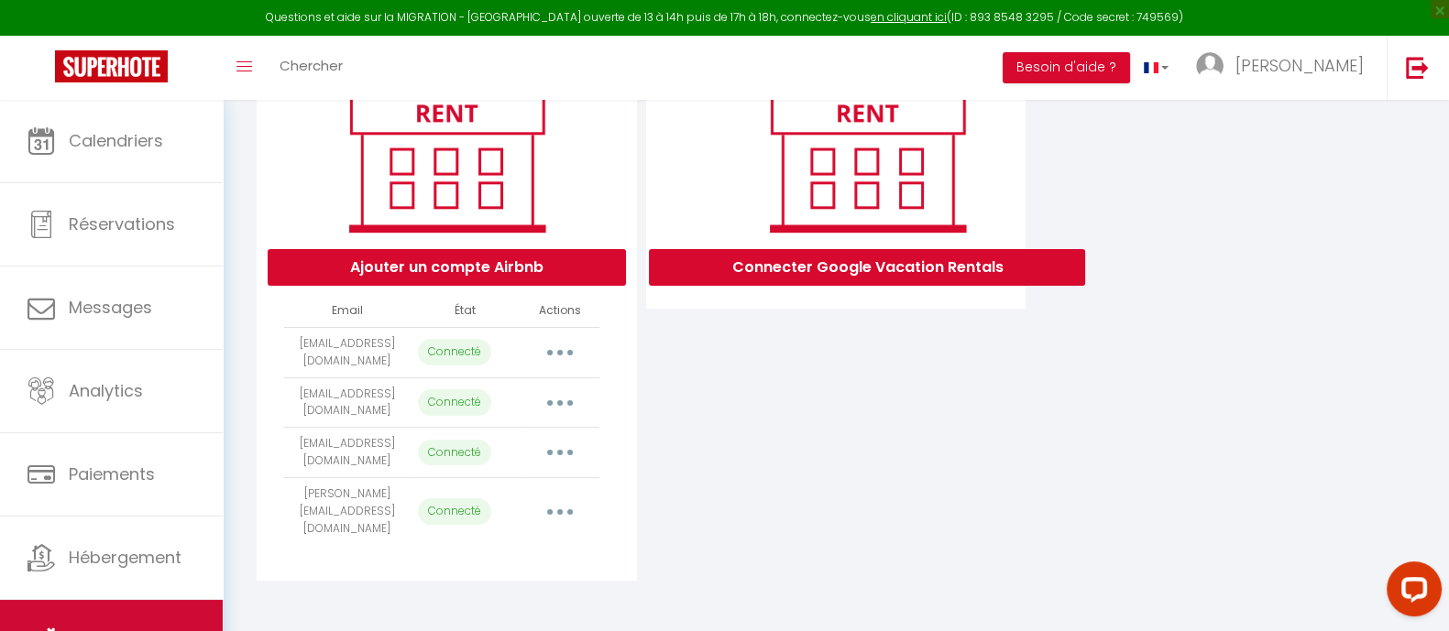
scroll to position [30982, 0]
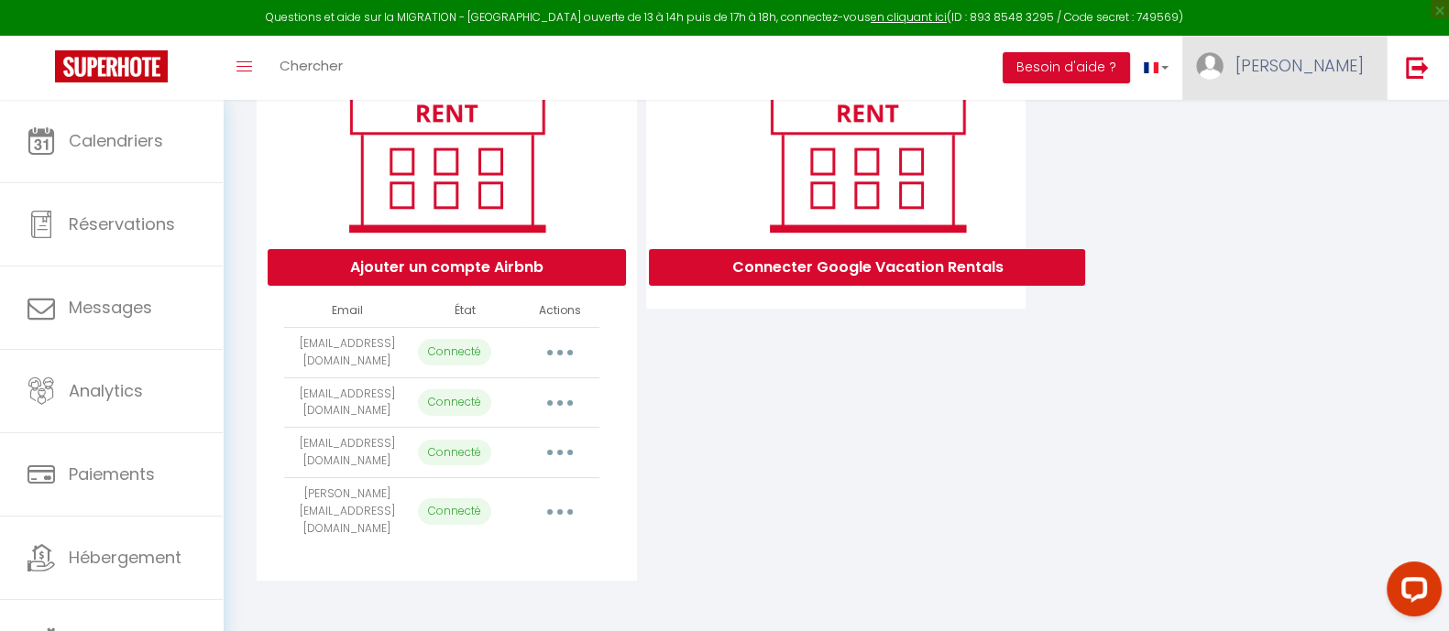
click at [1361, 63] on span "[PERSON_NAME]" at bounding box center [1299, 65] width 128 height 23
click at [1297, 161] on link "Équipe" at bounding box center [1314, 160] width 136 height 31
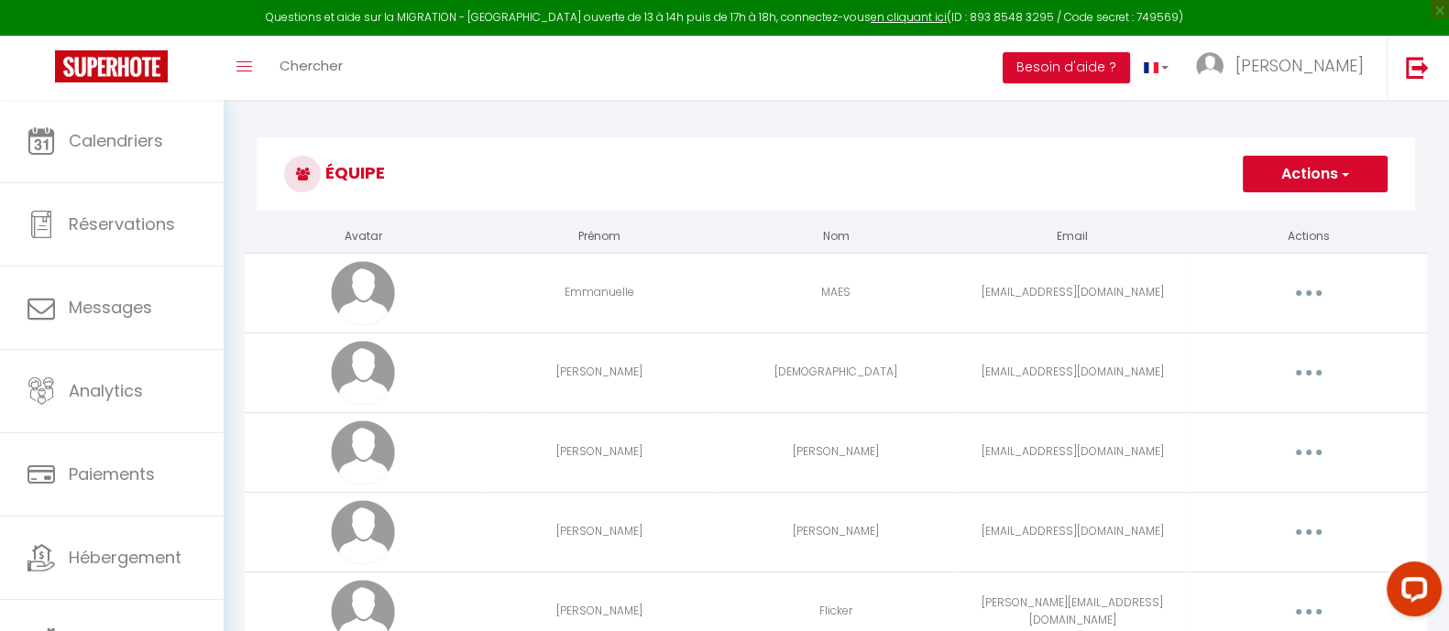
scroll to position [100, 0]
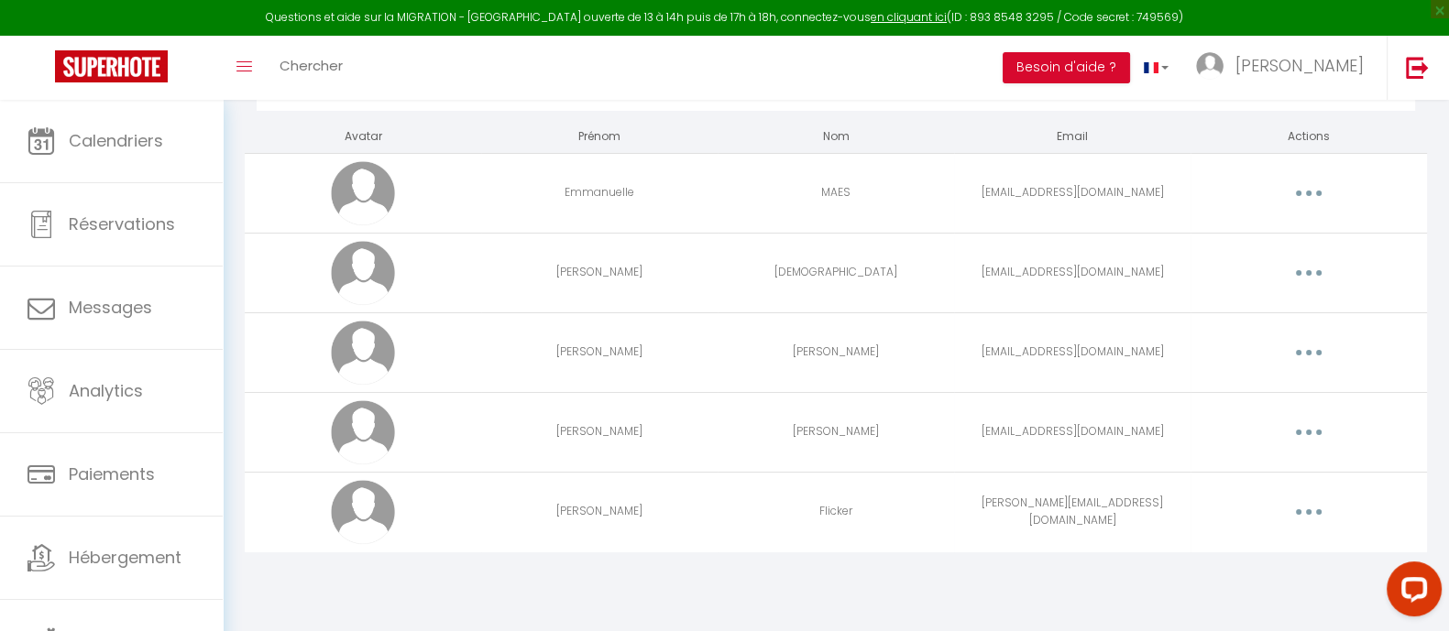
click at [1290, 195] on button "button" at bounding box center [1308, 193] width 51 height 29
click at [1295, 194] on button "button" at bounding box center [1308, 193] width 51 height 29
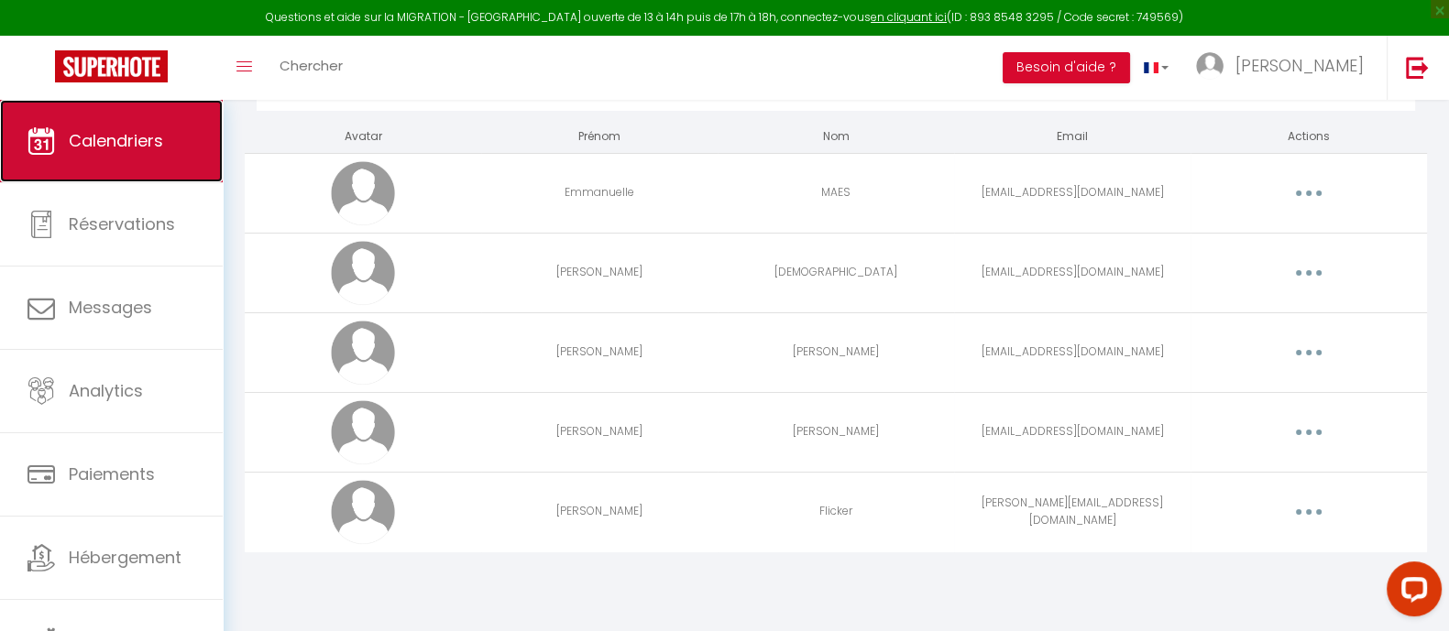
click at [131, 116] on link "Calendriers" at bounding box center [111, 141] width 223 height 82
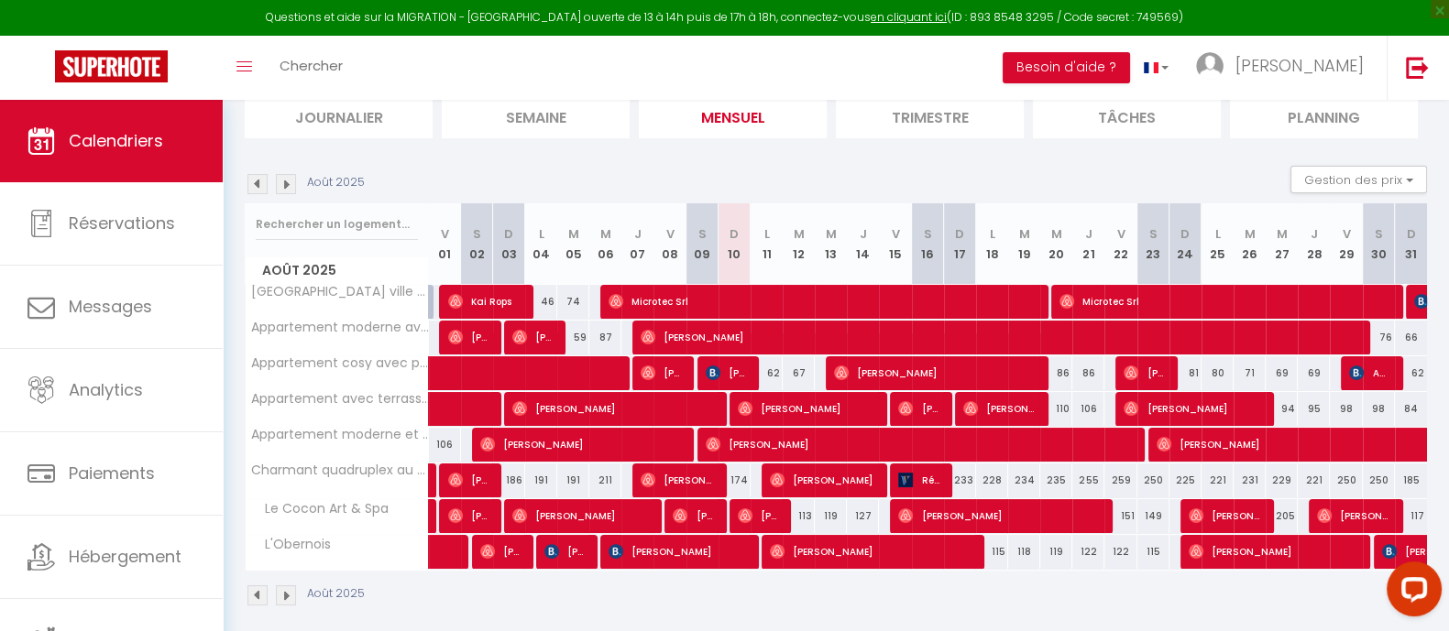
scroll to position [145, 0]
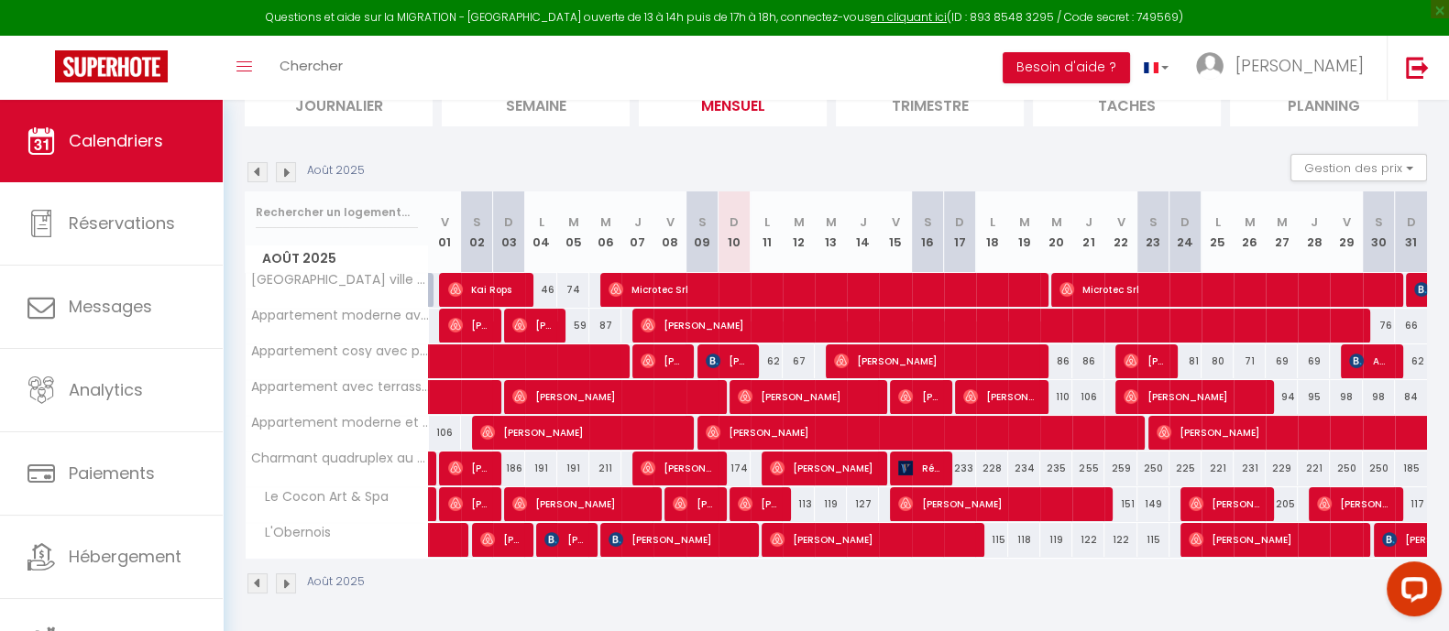
drag, startPoint x: 993, startPoint y: 538, endPoint x: 1165, endPoint y: 546, distance: 171.6
click at [1165, 546] on tr "L'Obernois 61 [PERSON_NAME] 60 [PERSON_NAME] 72 [PERSON_NAME]" at bounding box center [837, 540] width 1182 height 36
click at [1129, 586] on div "Août 2025" at bounding box center [836, 586] width 1182 height 54
click at [863, 364] on span "[PERSON_NAME]" at bounding box center [935, 361] width 203 height 35
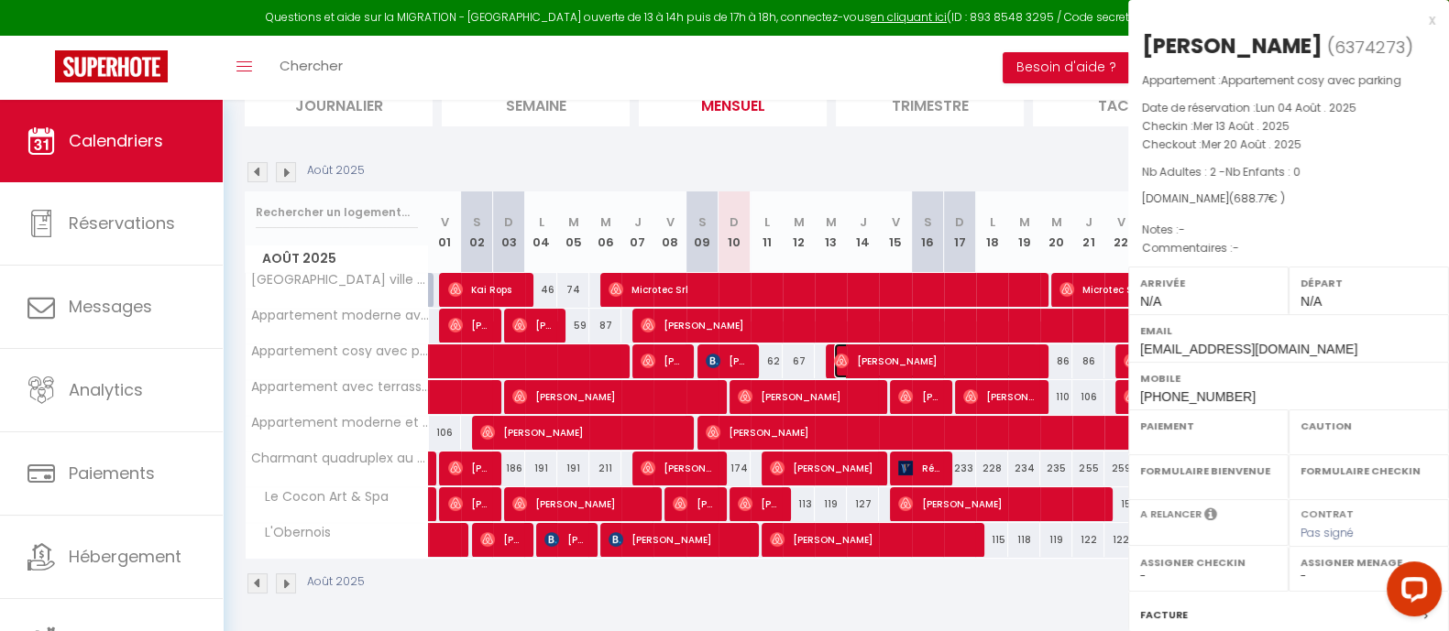
select select "OK"
select select "0"
select select "1"
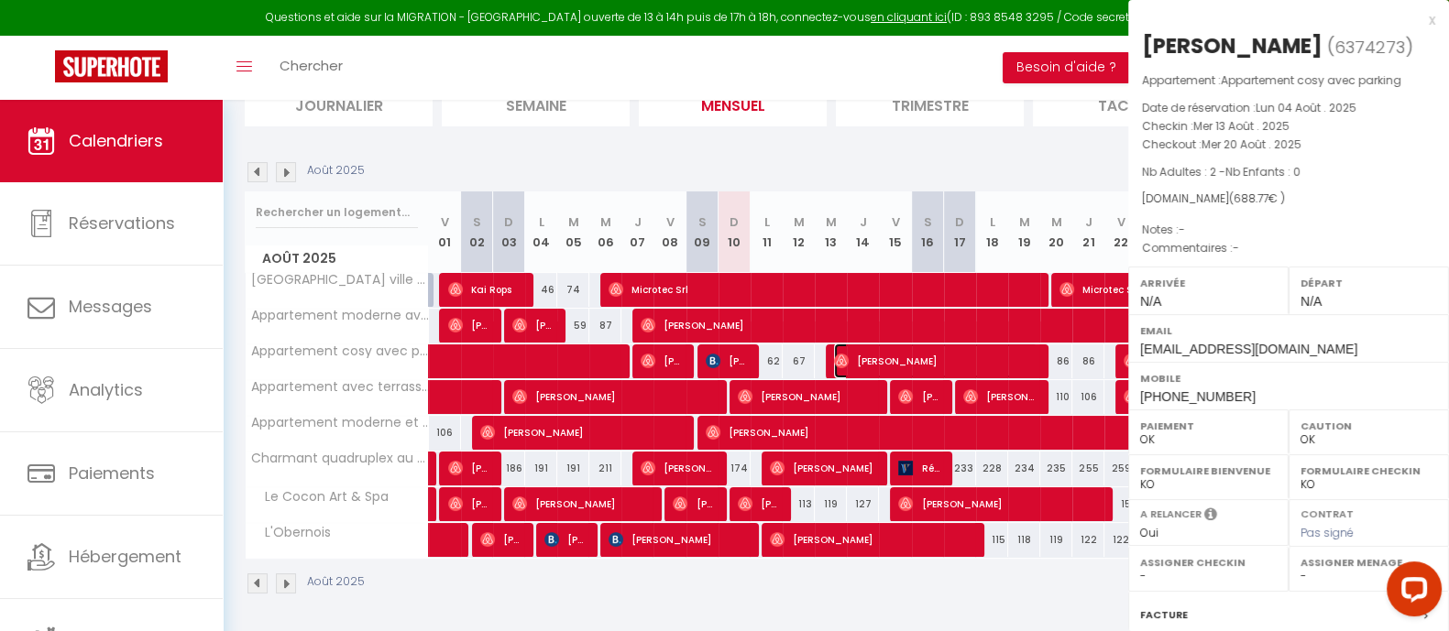
select select
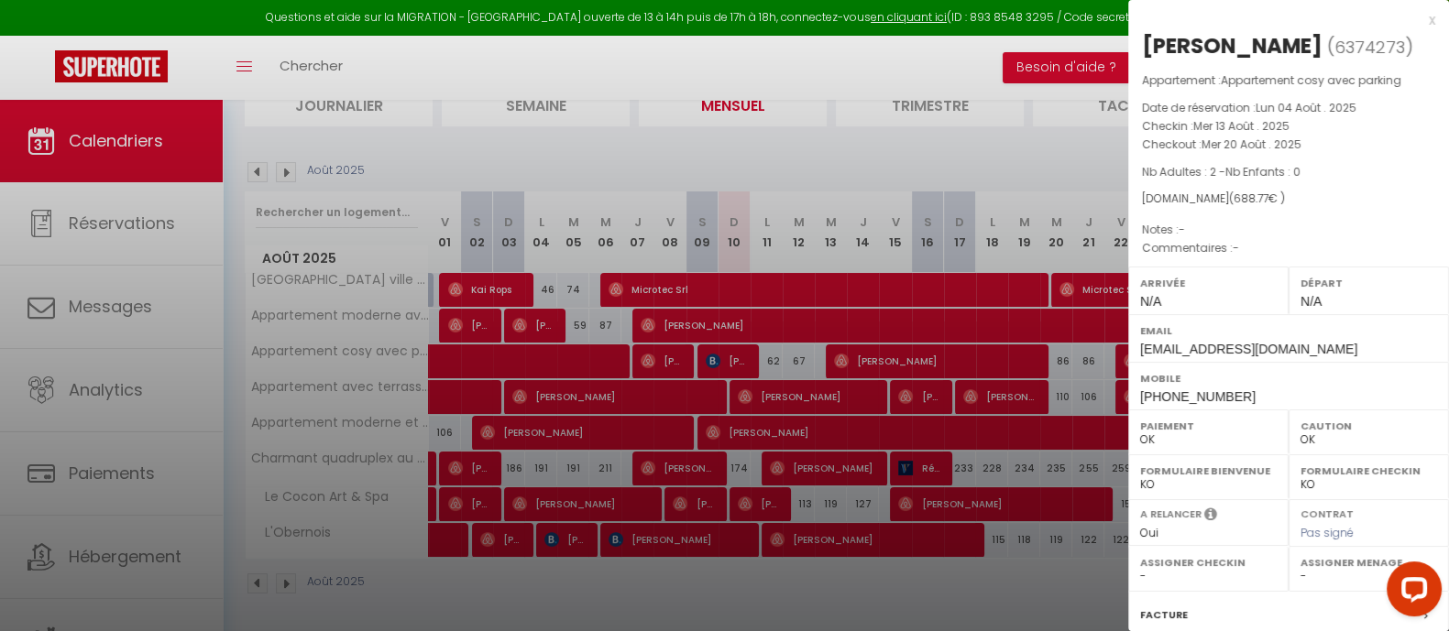
click at [729, 273] on div at bounding box center [724, 315] width 1449 height 631
click at [730, 364] on div at bounding box center [724, 315] width 1449 height 631
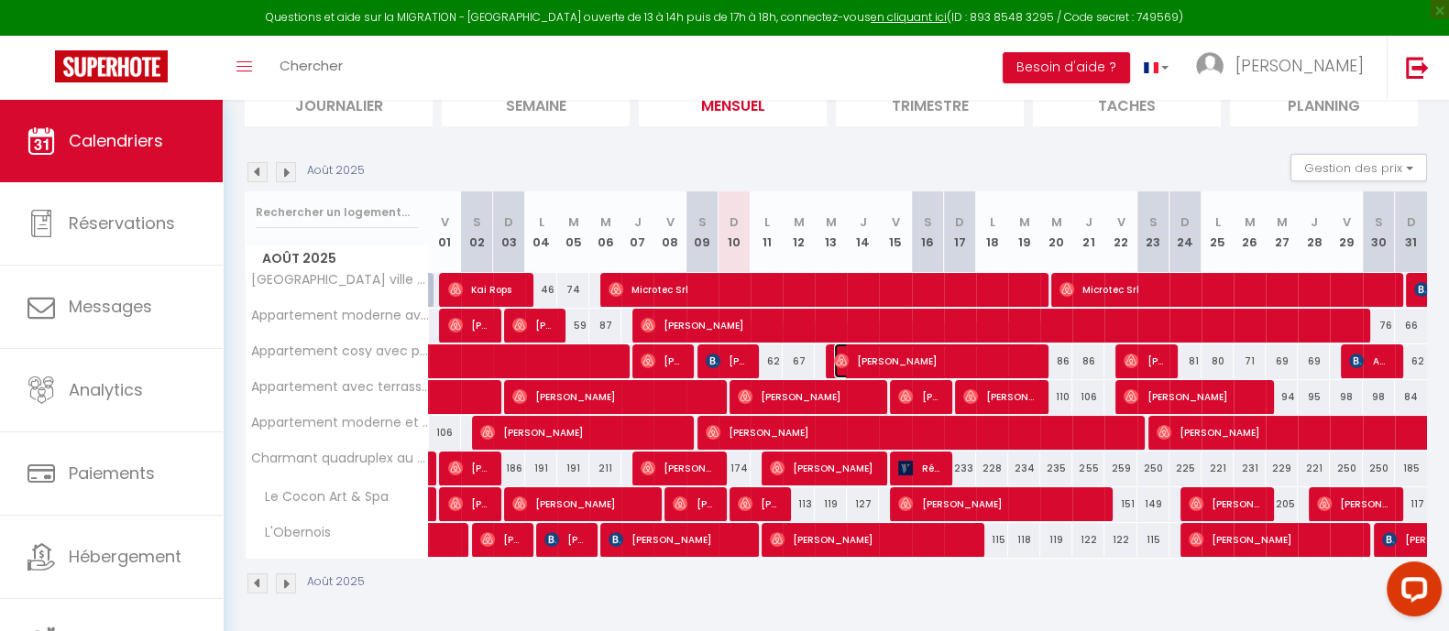
click at [846, 359] on img at bounding box center [841, 361] width 15 height 15
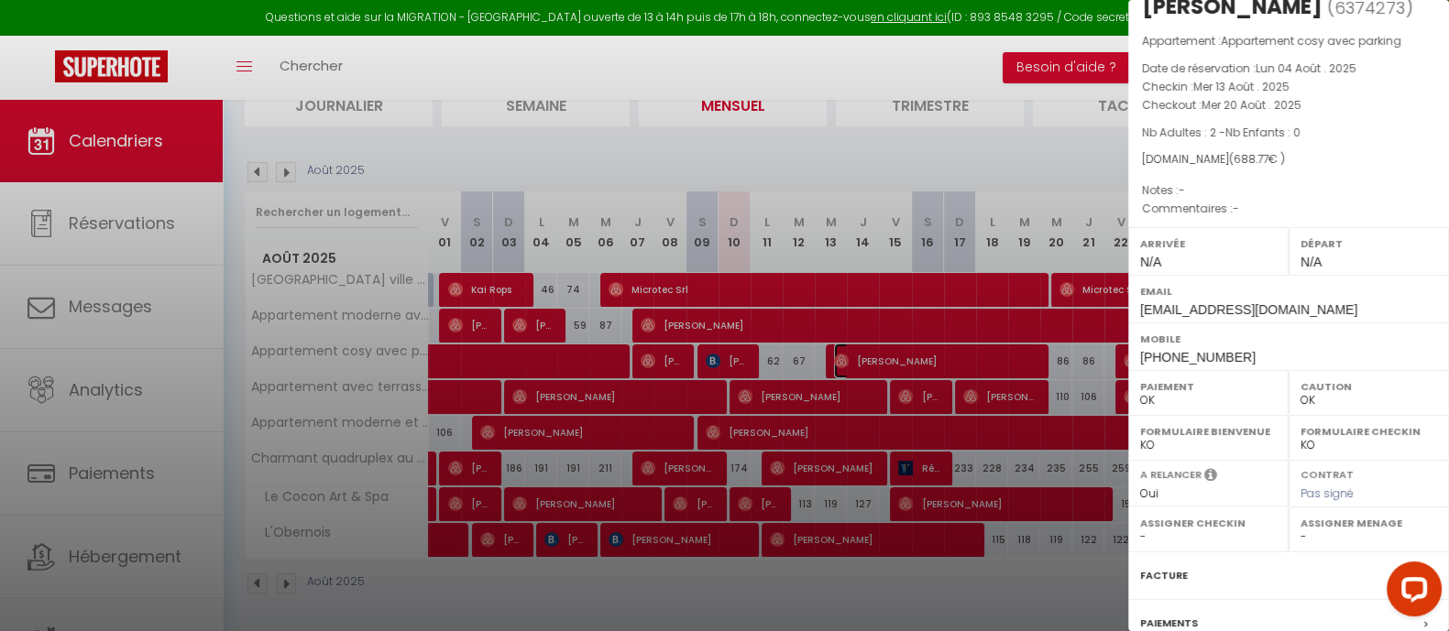
scroll to position [219, 0]
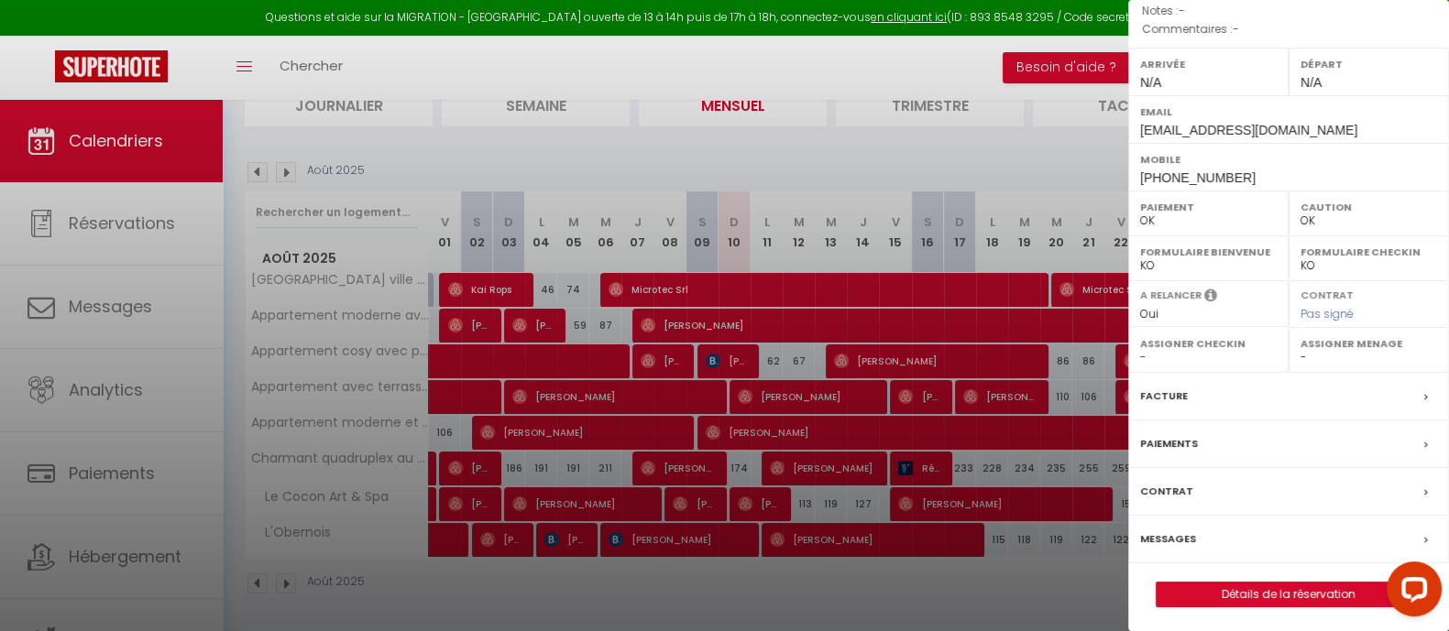
click at [1191, 534] on label "Messages" at bounding box center [1168, 539] width 56 height 19
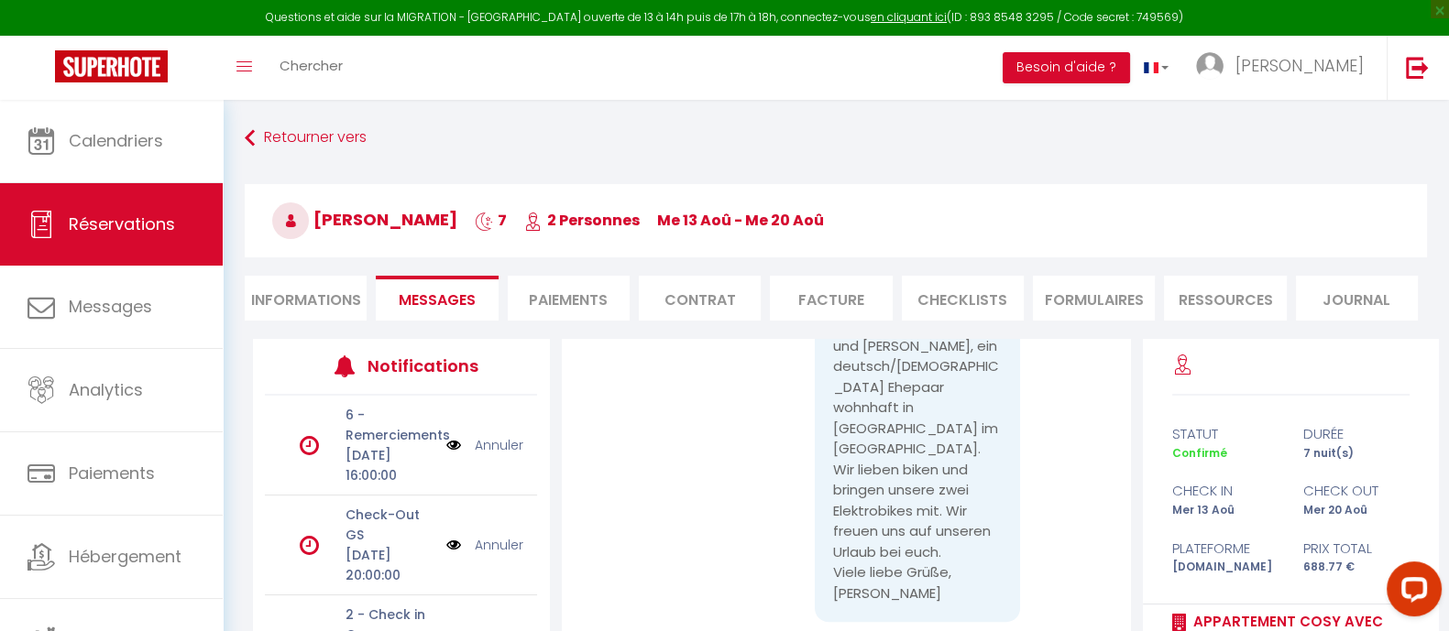
scroll to position [1488, 0]
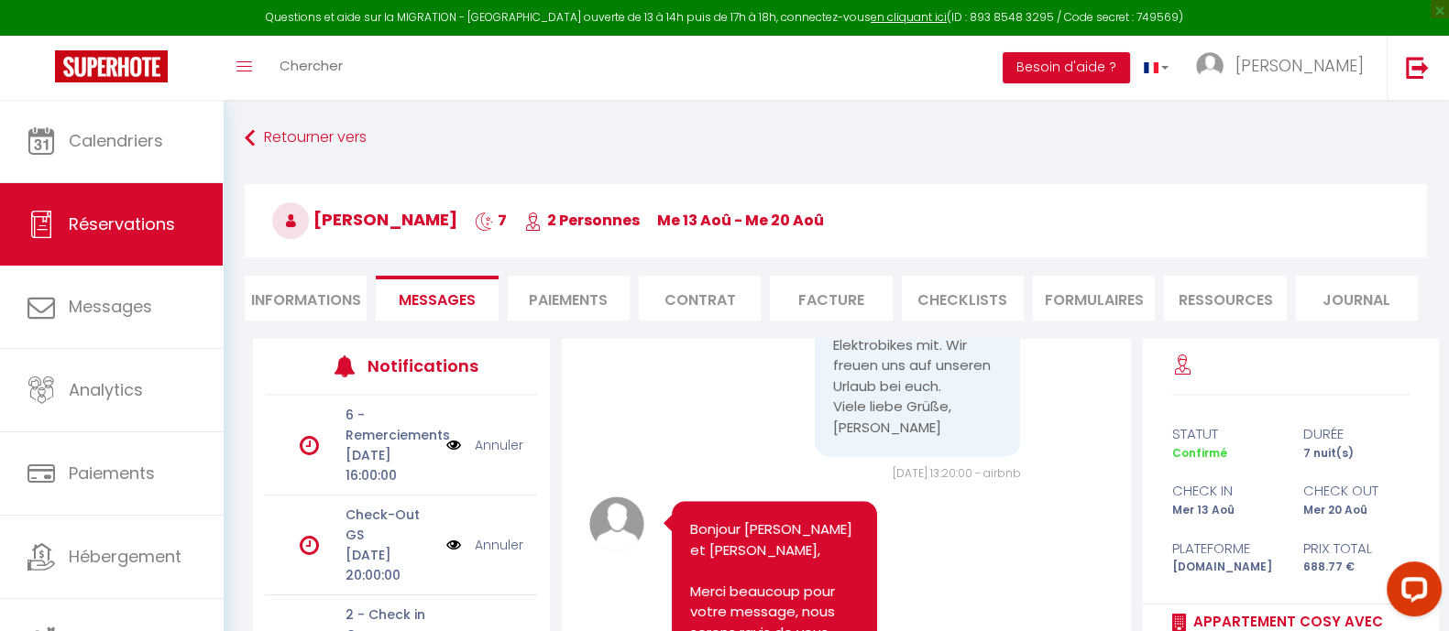
click at [949, 438] on pre "[PERSON_NAME] & [PERSON_NAME], wir sind [PERSON_NAME] und [PERSON_NAME], ein de…" at bounding box center [917, 273] width 169 height 330
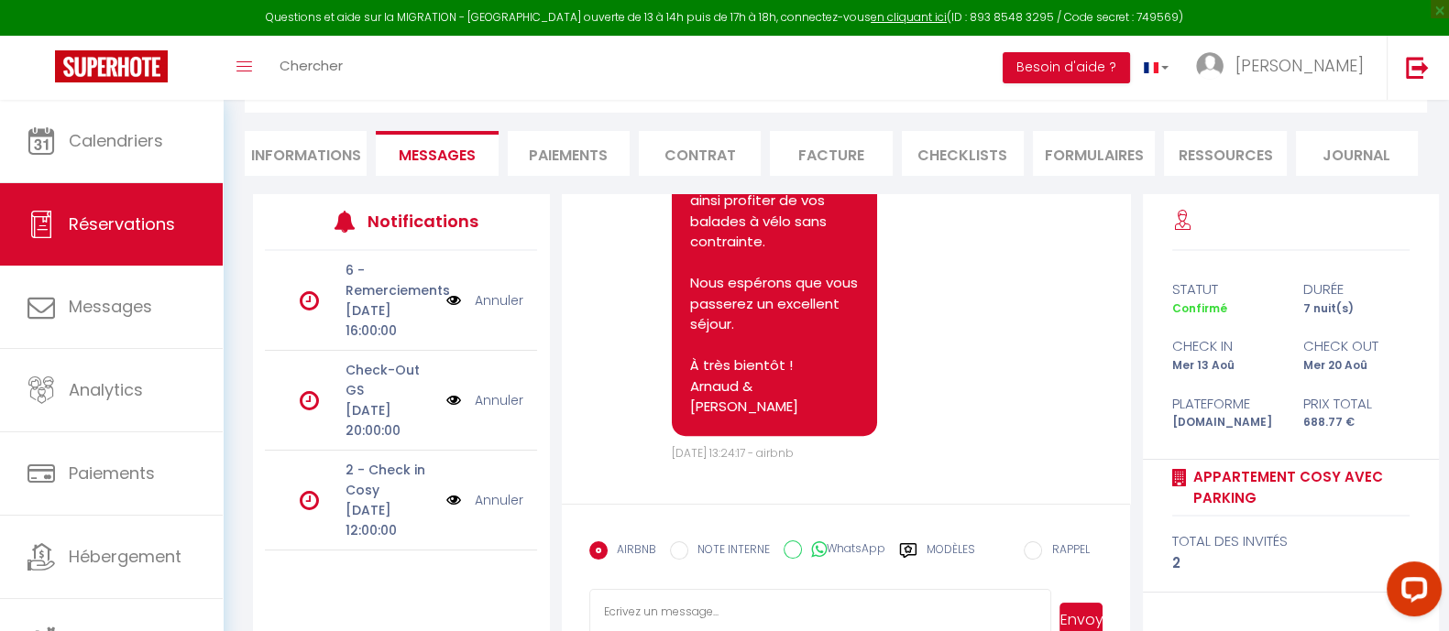
scroll to position [201, 0]
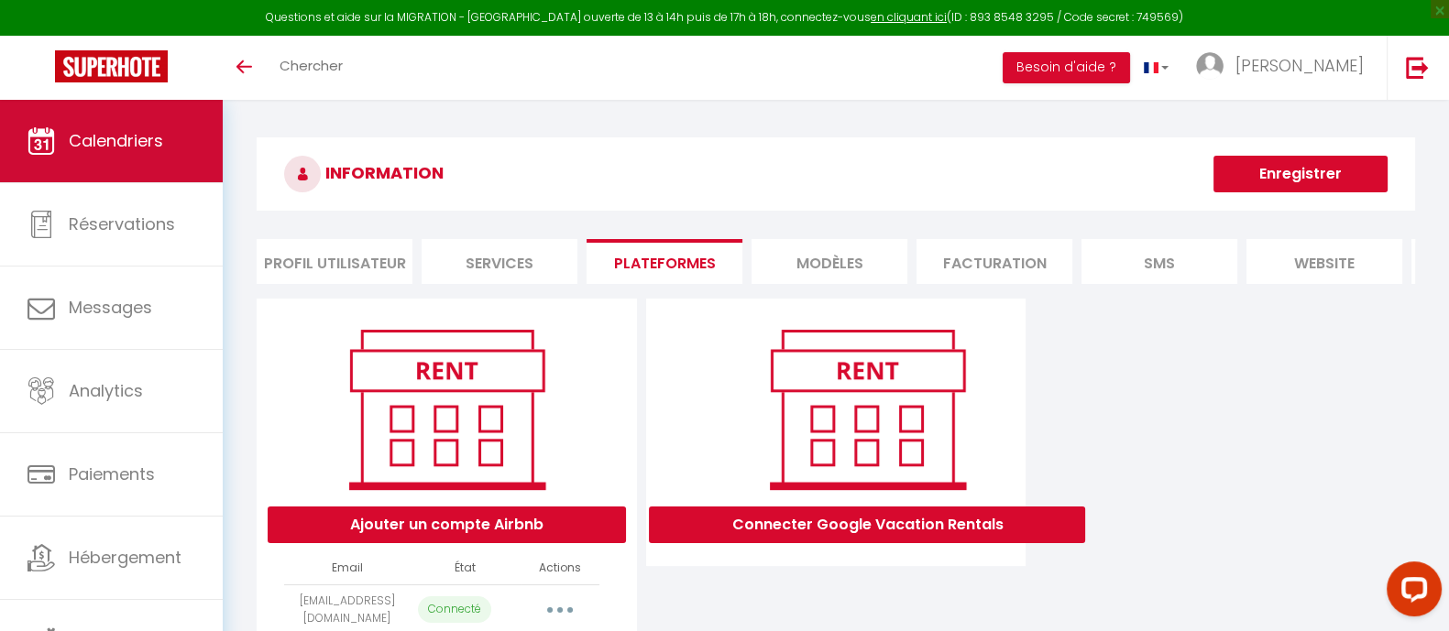
click at [97, 120] on link "Calendriers" at bounding box center [111, 141] width 223 height 82
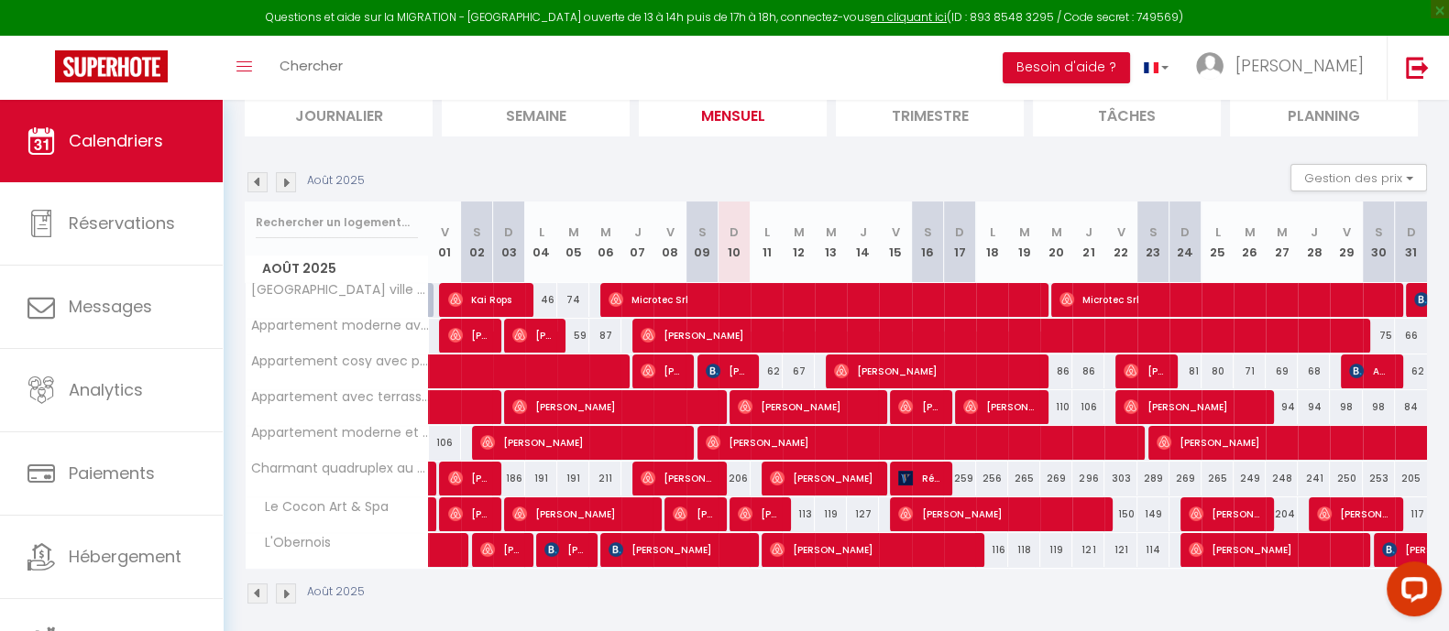
scroll to position [145, 0]
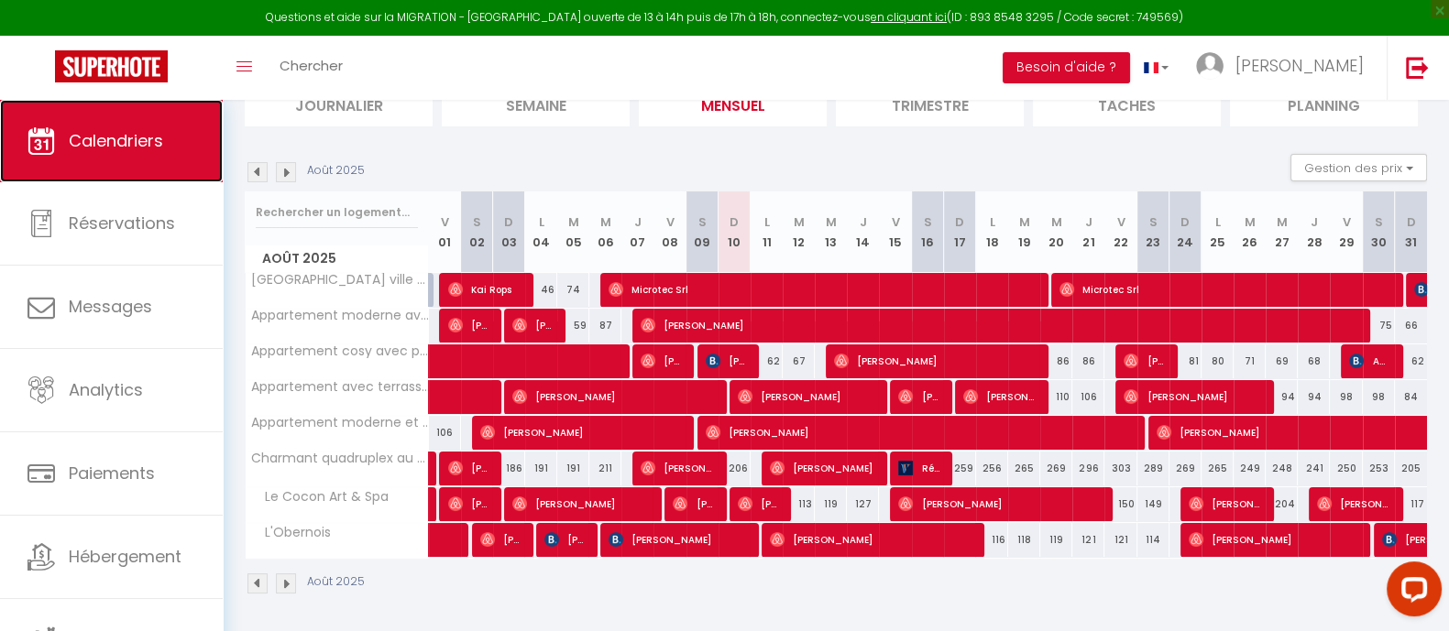
click at [128, 148] on span "Calendriers" at bounding box center [116, 140] width 94 height 23
